Goal: Task Accomplishment & Management: Manage account settings

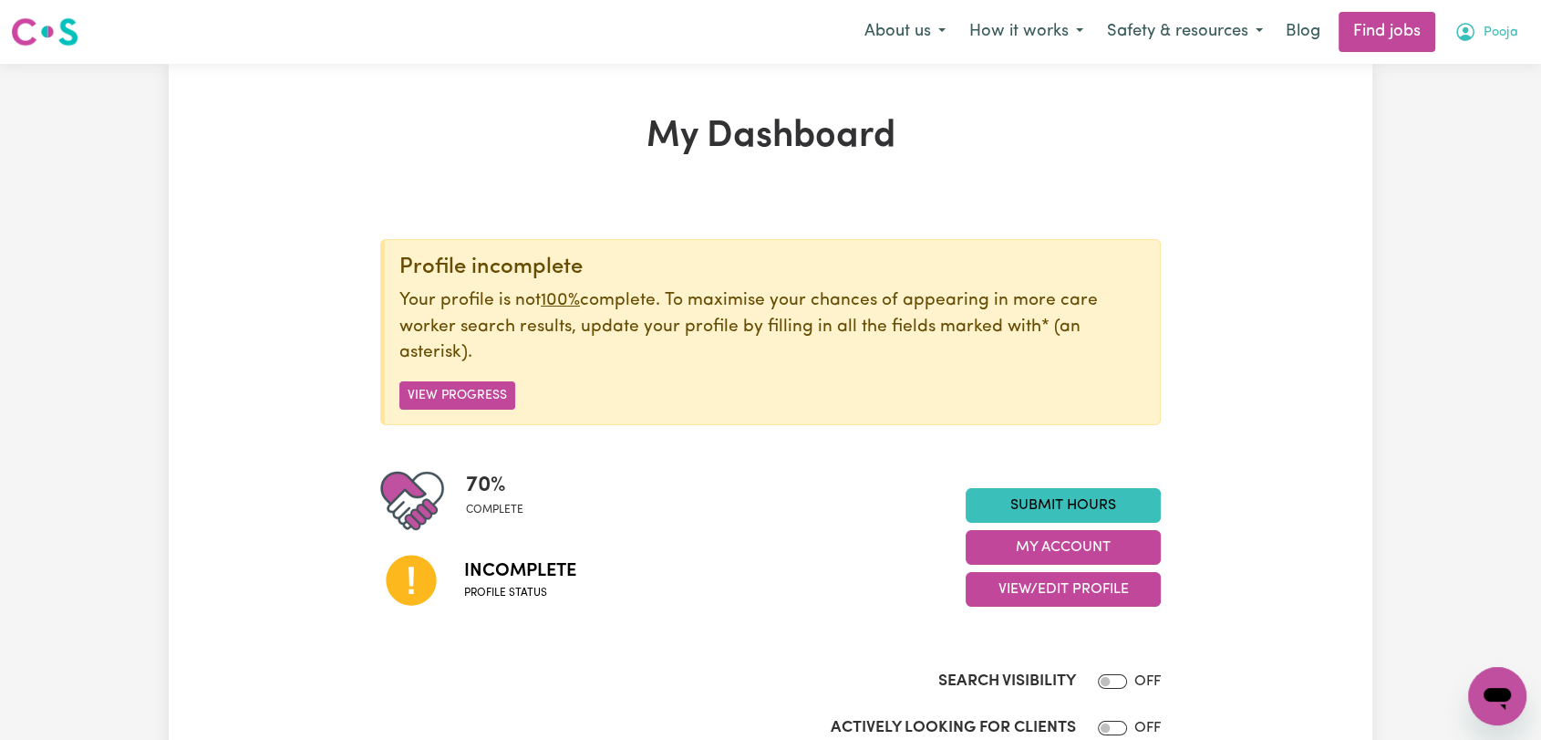
click at [1488, 41] on span "Pooja" at bounding box center [1501, 33] width 35 height 20
click at [1452, 152] on link "Logout" at bounding box center [1457, 139] width 144 height 35
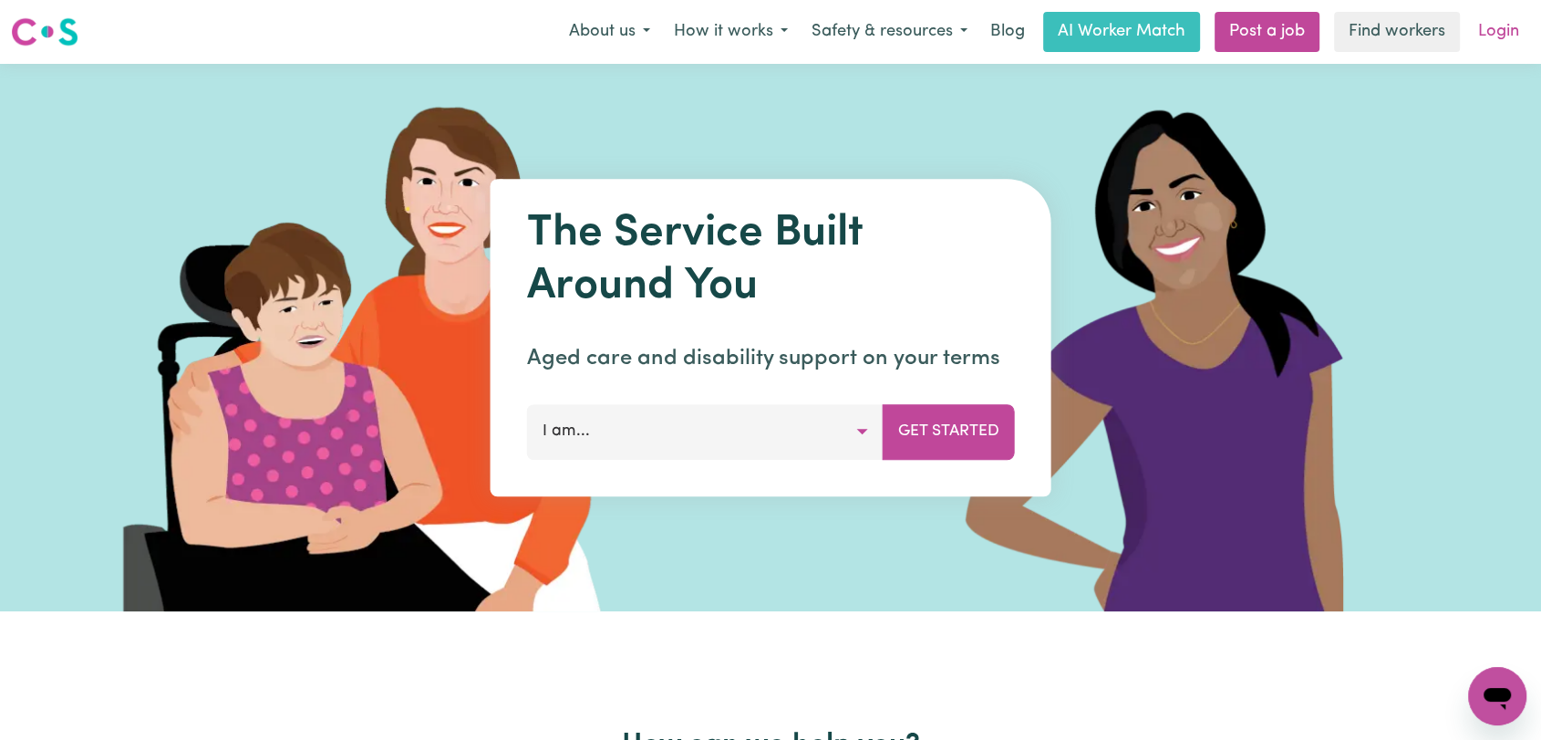
click at [1501, 27] on link "Login" at bounding box center [1498, 32] width 63 height 40
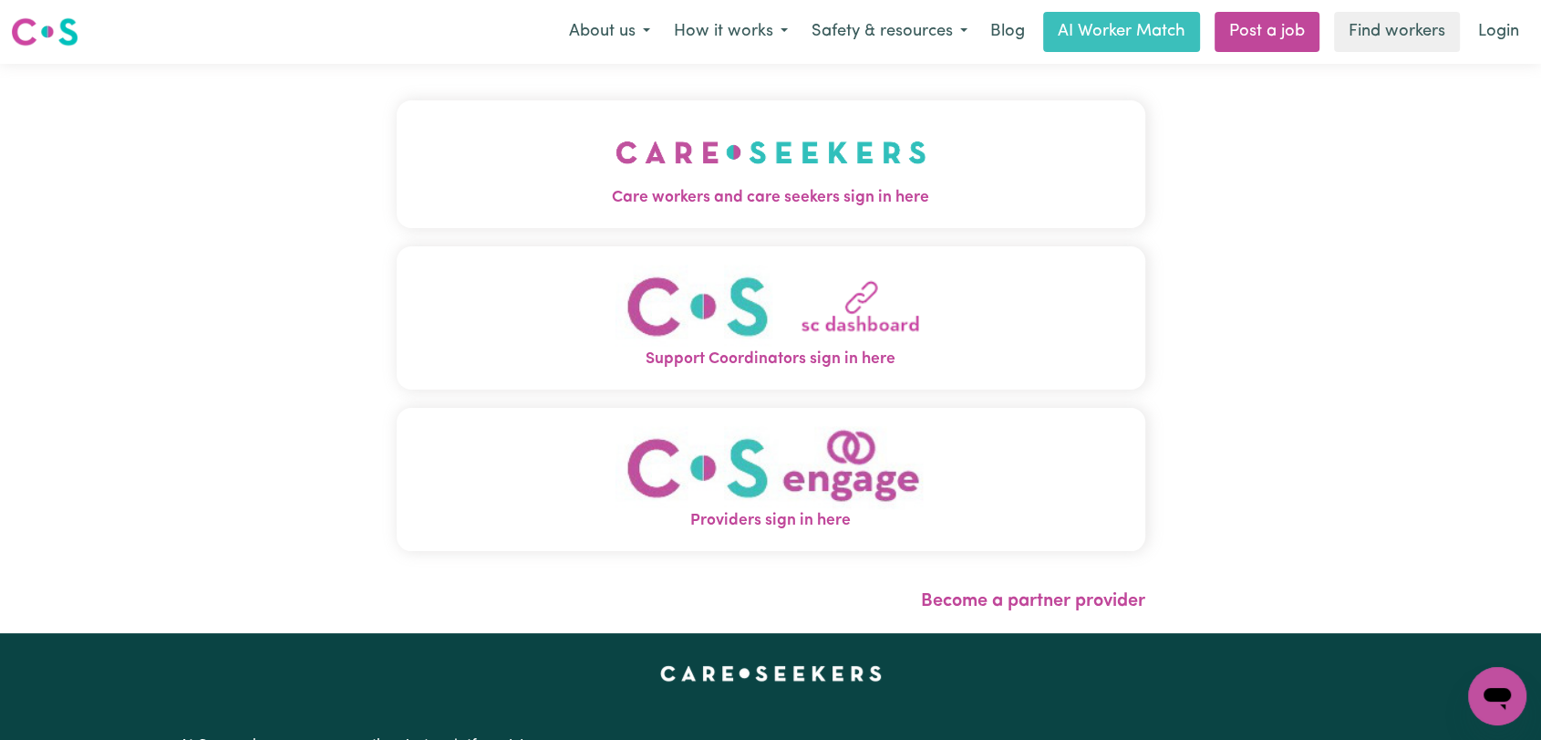
click at [545, 147] on button "Care workers and care seekers sign in here" at bounding box center [771, 164] width 749 height 128
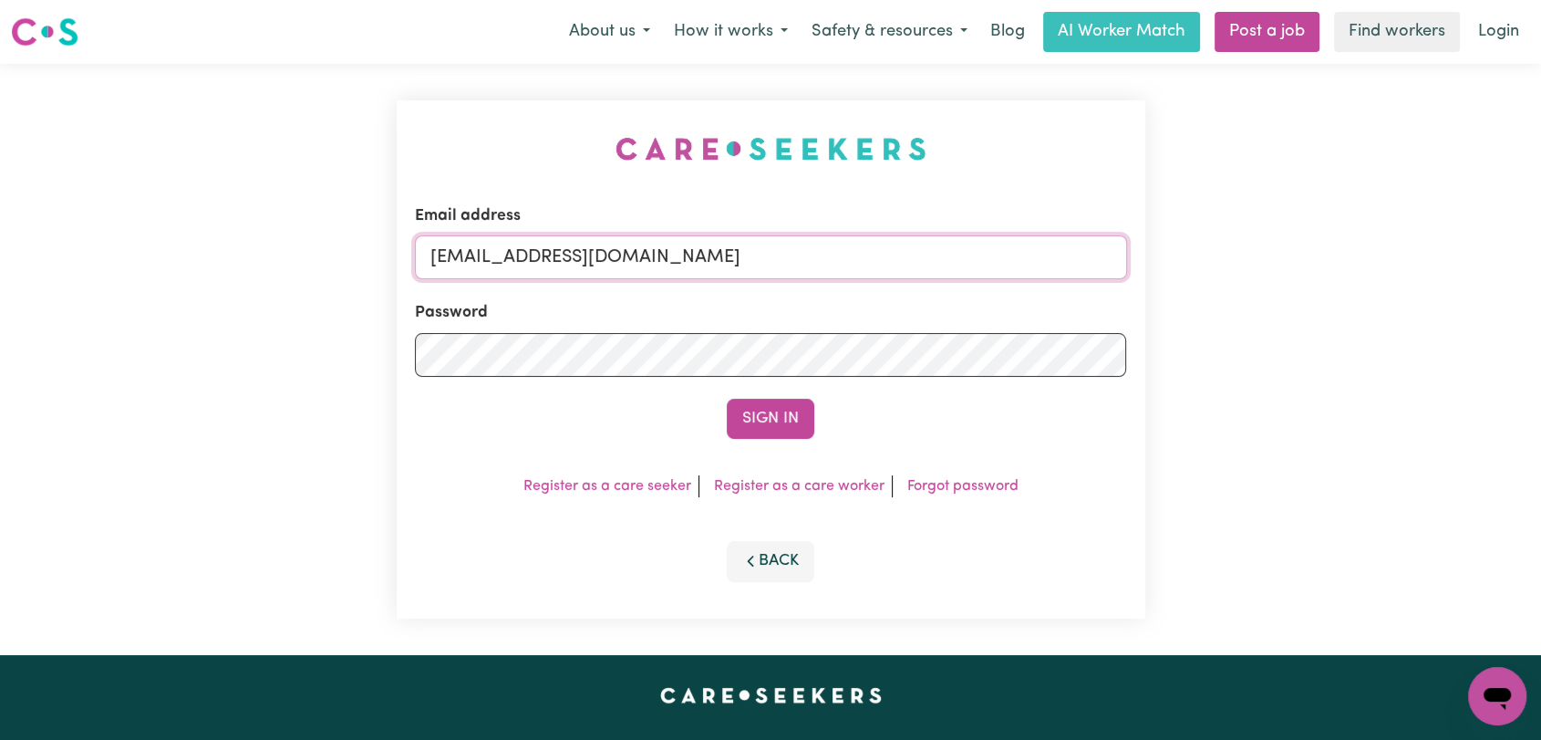
click at [833, 269] on input "[EMAIL_ADDRESS][DOMAIN_NAME]" at bounding box center [771, 257] width 712 height 44
click at [520, 253] on input "Superuser~[EMAIL_ADDRESS][DOMAIN_NAME]" at bounding box center [771, 257] width 712 height 44
drag, startPoint x: 527, startPoint y: 252, endPoint x: 902, endPoint y: 294, distance: 377.1
click at [902, 294] on form "Email address Superuser~[EMAIL_ADDRESS][DOMAIN_NAME] Password Sign In" at bounding box center [771, 321] width 712 height 234
type input "Superuser~[EMAIL_ADDRESS][DOMAIN_NAME]"
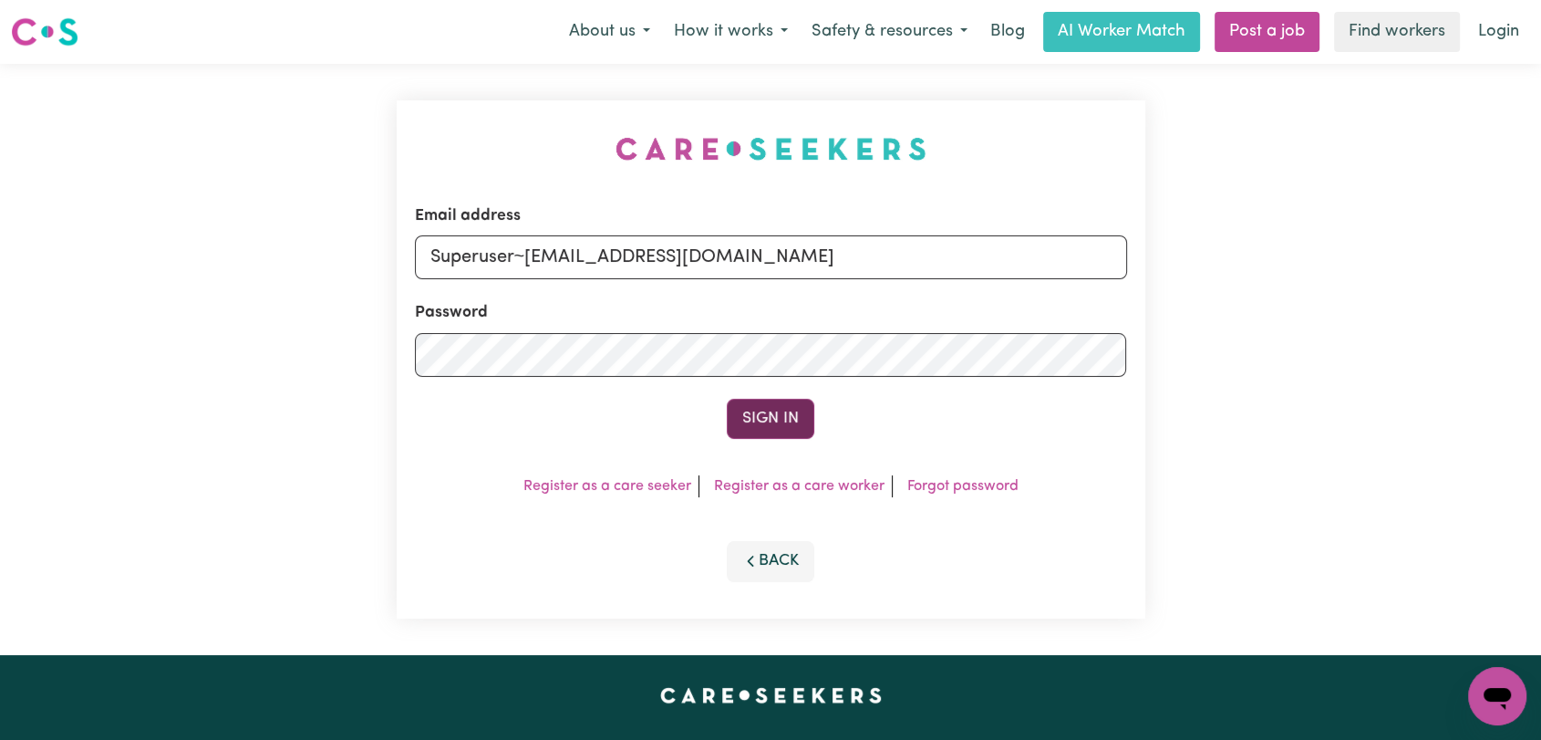
click at [765, 427] on button "Sign In" at bounding box center [771, 418] width 88 height 40
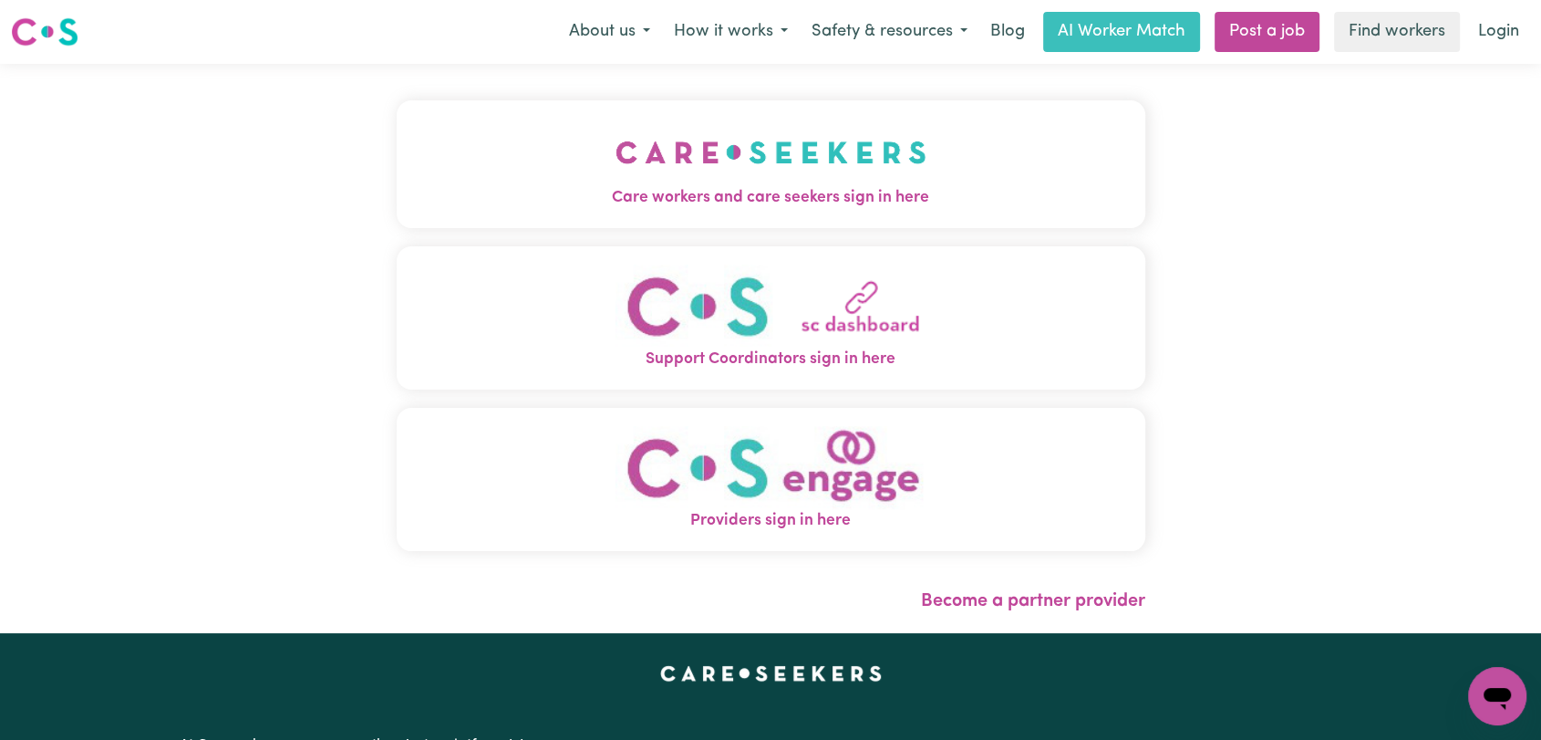
click at [1019, 176] on button "Care workers and care seekers sign in here" at bounding box center [771, 164] width 749 height 128
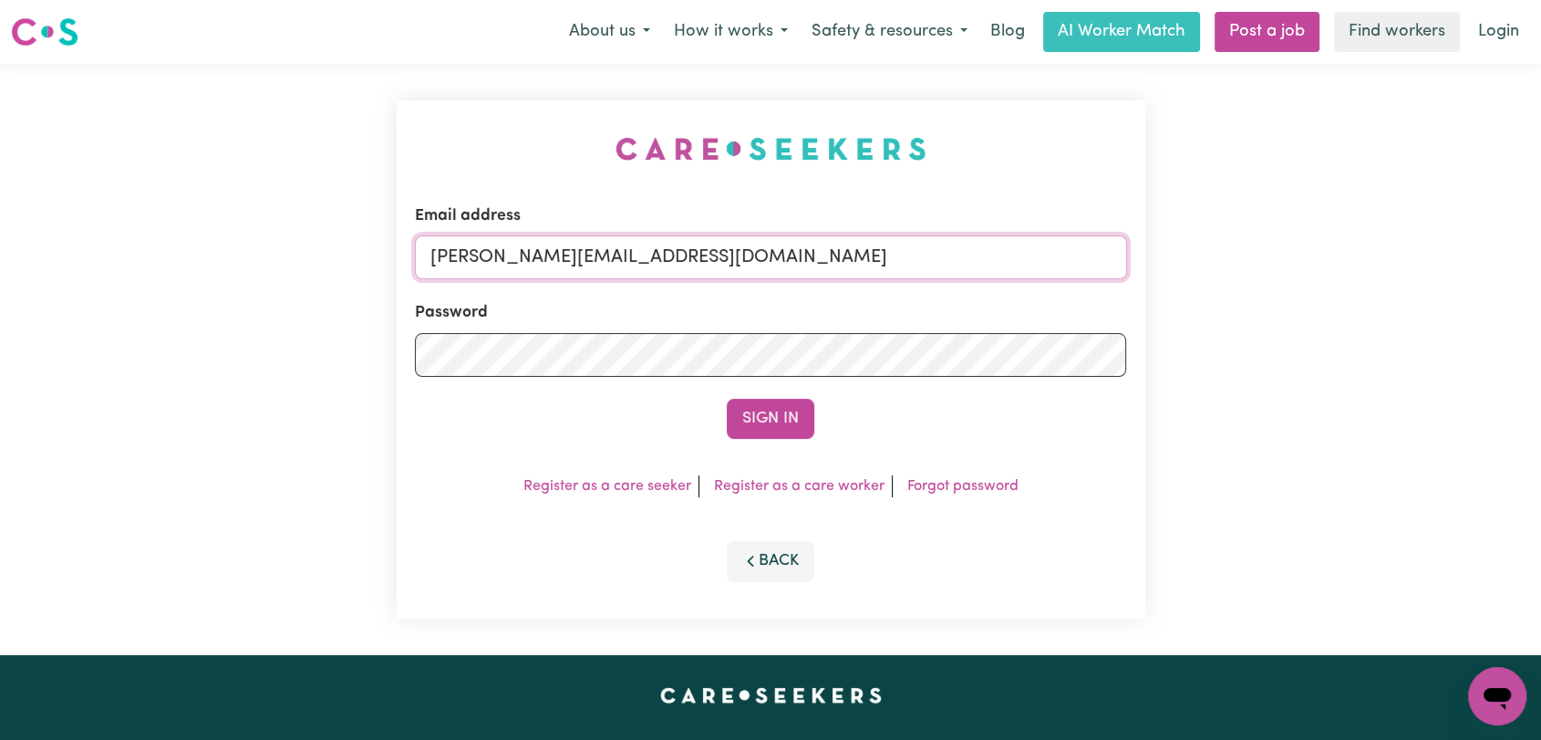
click at [694, 258] on input "toni@careseekers.com.au" at bounding box center [771, 257] width 712 height 44
type input "[EMAIL_ADDRESS][DOMAIN_NAME]"
click at [776, 422] on button "Sign In" at bounding box center [771, 418] width 88 height 40
